Goal: Task Accomplishment & Management: Use online tool/utility

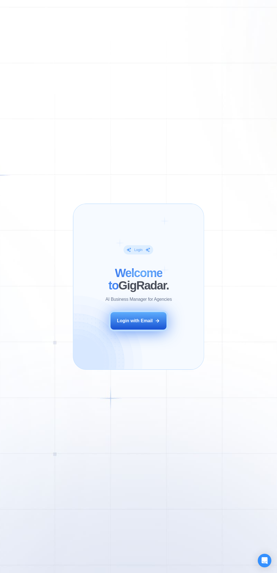
click at [145, 315] on button "Login with Email" at bounding box center [139, 321] width 56 height 18
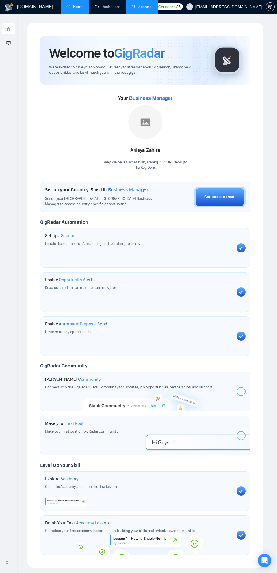
click at [145, 13] on li "Scanner" at bounding box center [142, 7] width 32 height 14
click at [138, 13] on li "Scanner" at bounding box center [142, 7] width 32 height 14
click at [132, 9] on link "Scanner" at bounding box center [142, 6] width 21 height 5
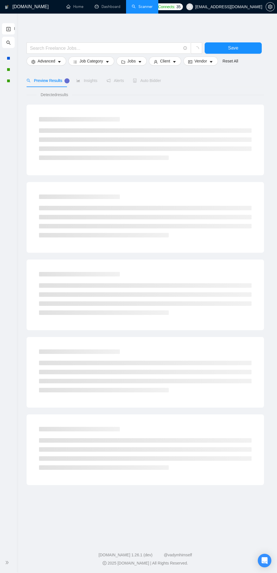
click at [10, 563] on span "double-right" at bounding box center [8, 563] width 6 height 6
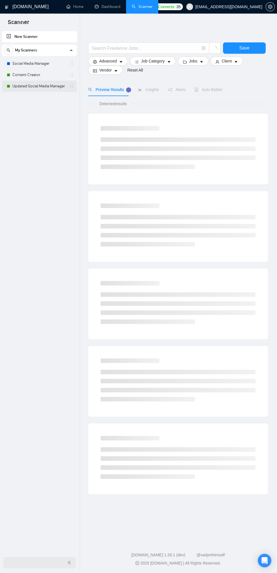
click at [41, 86] on link "Updated Social Media Manager" at bounding box center [39, 86] width 54 height 11
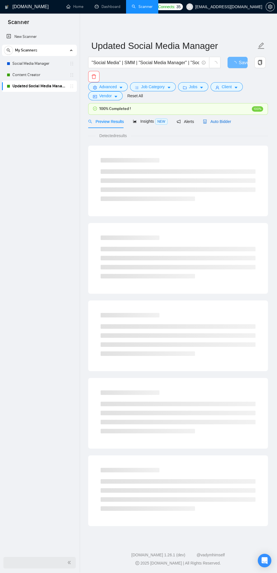
click at [212, 120] on span "Auto Bidder" at bounding box center [217, 121] width 28 height 5
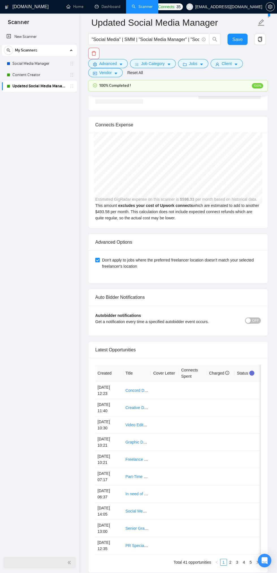
scroll to position [1341, 0]
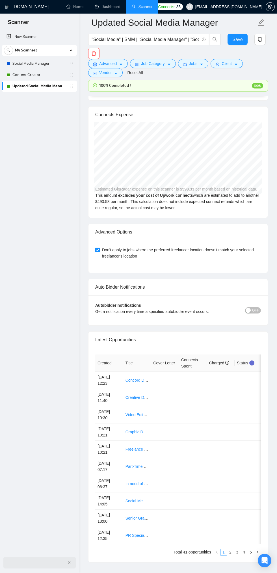
click at [41, 86] on link "Updated Social Media Manager" at bounding box center [39, 86] width 54 height 11
click at [40, 78] on link "Content Creator" at bounding box center [39, 74] width 54 height 11
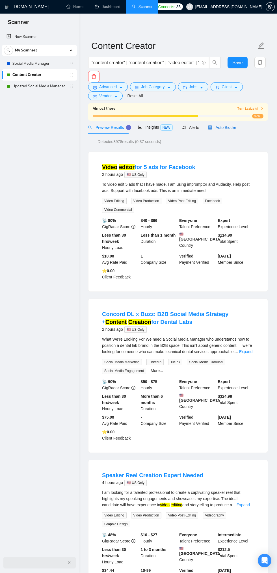
click at [218, 127] on span "Auto Bidder" at bounding box center [222, 127] width 28 height 5
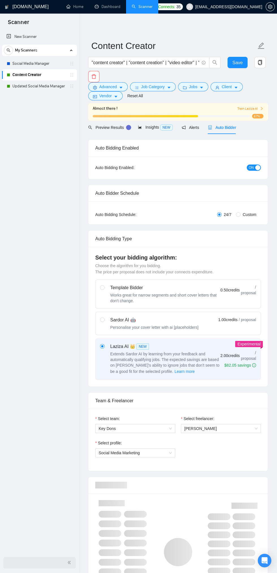
checkbox input "true"
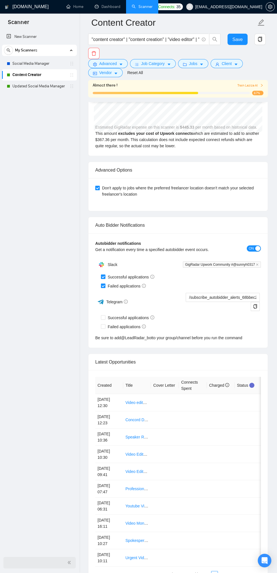
scroll to position [1421, 0]
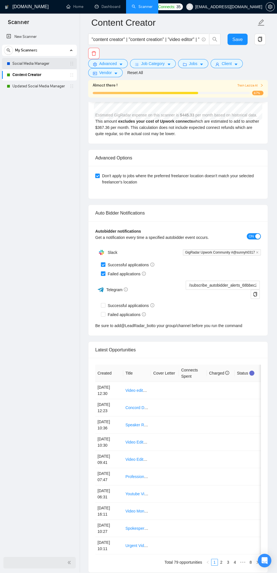
click at [39, 63] on link "Social Media Manager" at bounding box center [39, 63] width 54 height 11
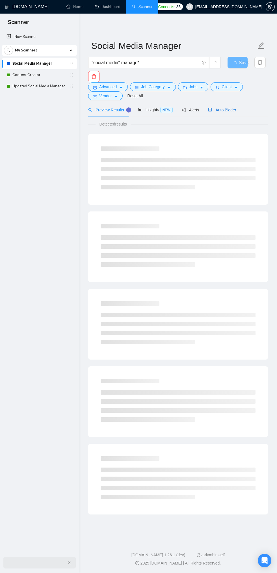
click at [220, 110] on span "Auto Bidder" at bounding box center [222, 110] width 28 height 5
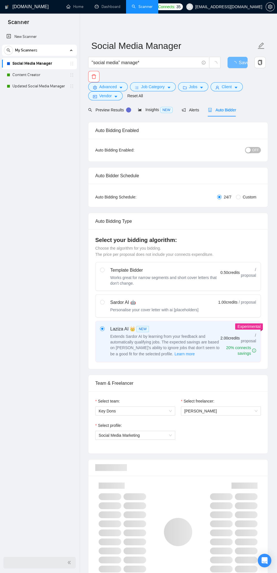
checkbox input "true"
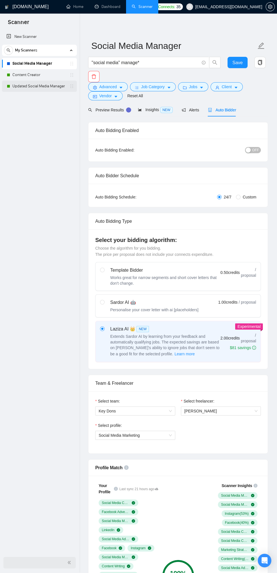
click at [37, 86] on link "Updated Social Media Manager" at bounding box center [39, 86] width 54 height 11
